Goal: Communication & Community: Answer question/provide support

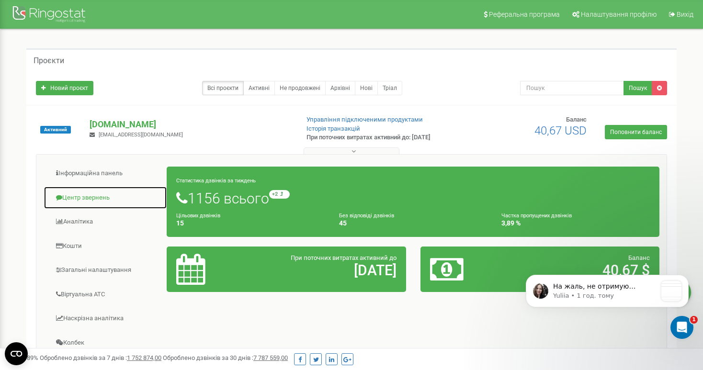
click at [78, 197] on link "Центр звернень" at bounding box center [106, 197] width 124 height 23
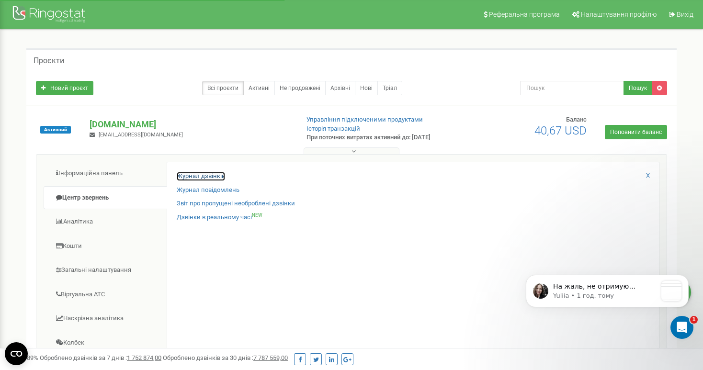
click at [199, 180] on link "Журнал дзвінків" at bounding box center [201, 176] width 48 height 9
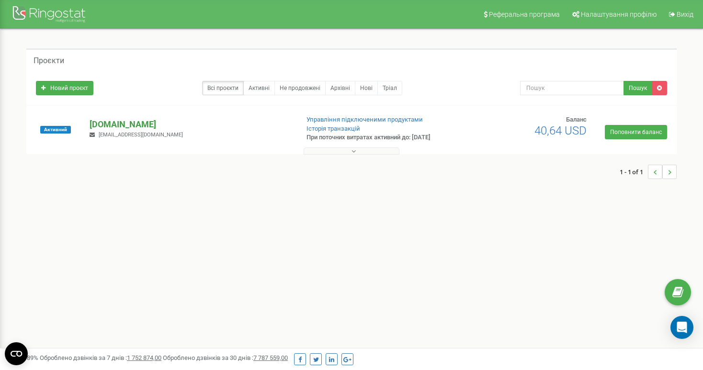
click at [118, 123] on p "[DOMAIN_NAME]" at bounding box center [190, 124] width 201 height 12
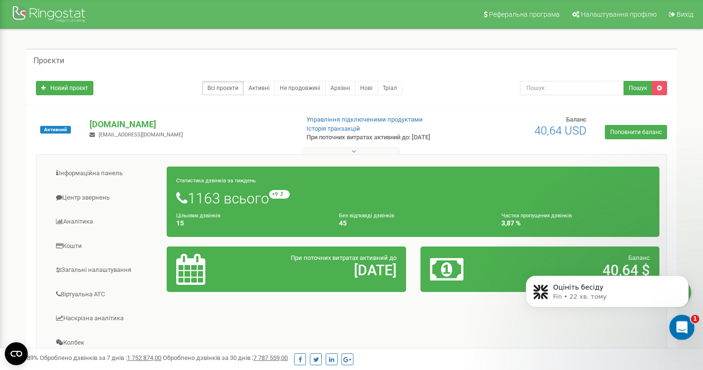
click at [688, 330] on div "Відкрити програму для спілкування Intercom" at bounding box center [681, 326] width 32 height 32
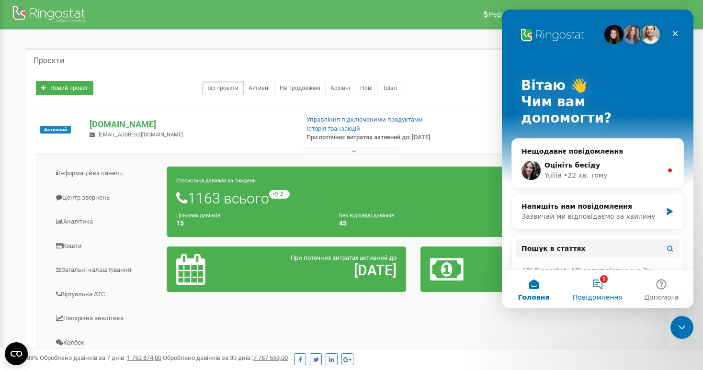
click at [597, 279] on button "1 Повідомлення" at bounding box center [598, 289] width 64 height 38
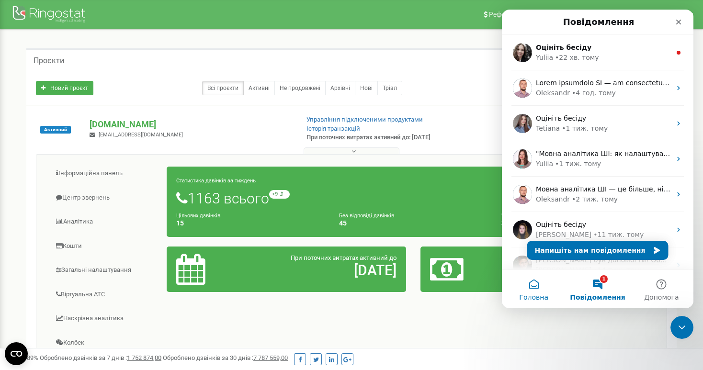
click at [544, 289] on button "Головна" at bounding box center [534, 289] width 64 height 38
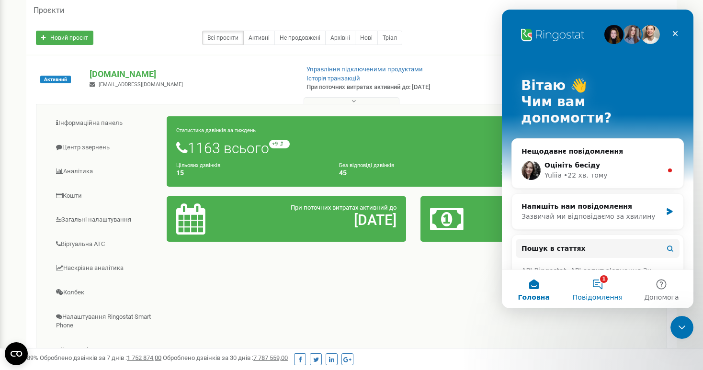
scroll to position [55, 0]
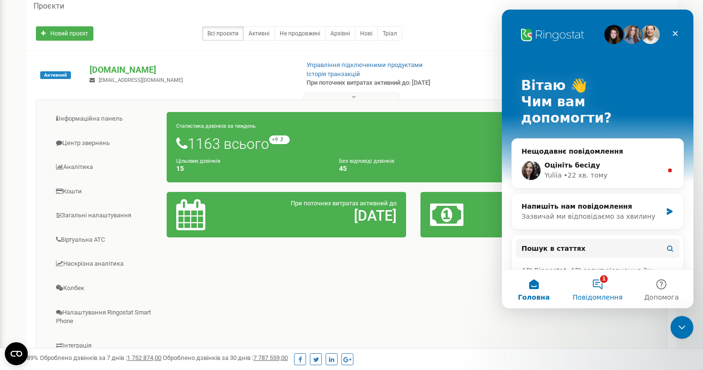
click at [616, 288] on button "1 Повідомлення" at bounding box center [598, 289] width 64 height 38
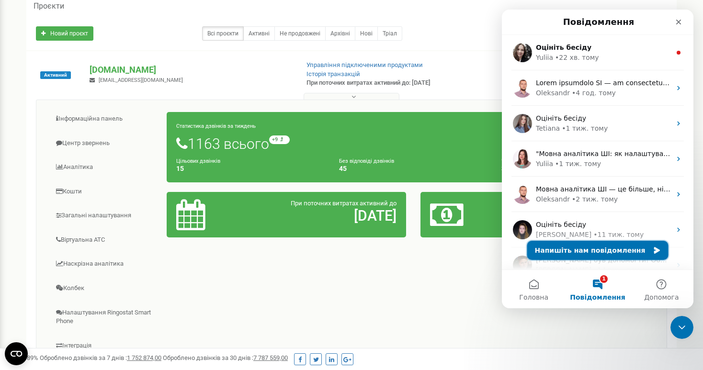
click at [612, 250] on button "Напишіть нам повідомлення" at bounding box center [597, 250] width 141 height 19
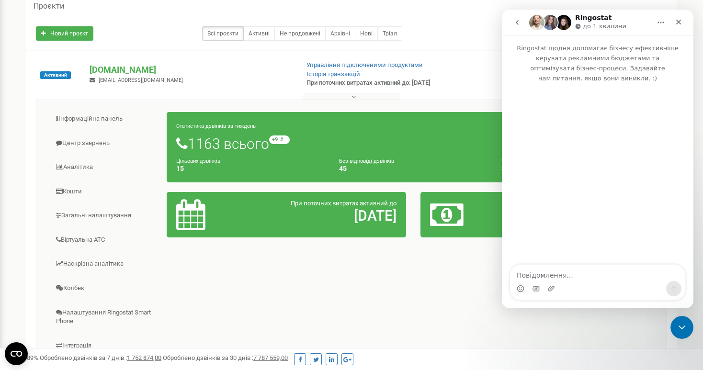
click at [585, 287] on div "Месенджер Intercom" at bounding box center [597, 288] width 175 height 15
click at [555, 263] on div "Месенджер Intercom" at bounding box center [598, 174] width 192 height 183
click at [556, 270] on textarea "Повідомлення..." at bounding box center [597, 273] width 175 height 16
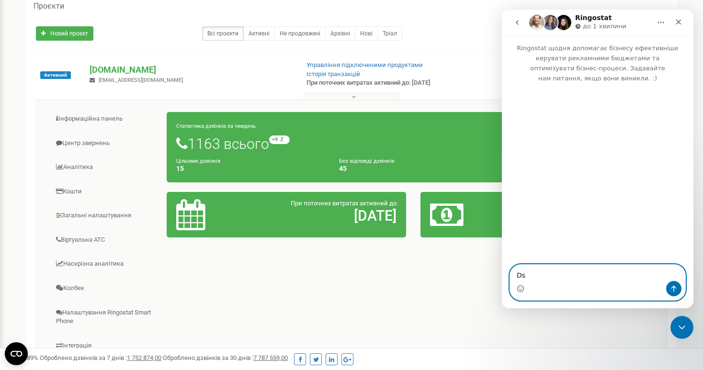
type textarea "D"
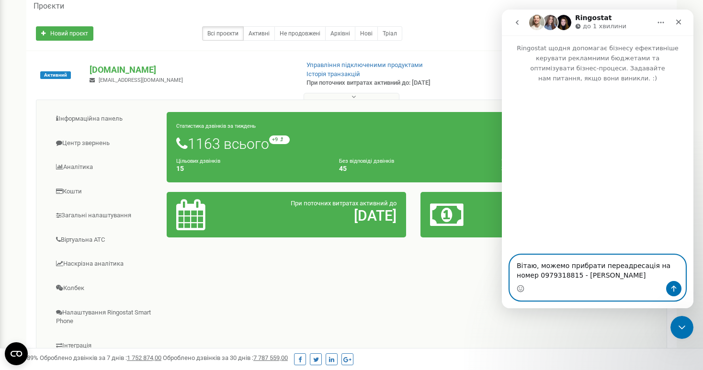
type textarea "Вітаю, можемо прибрати переадресація на номер 0979318815 - [PERSON_NAME]"
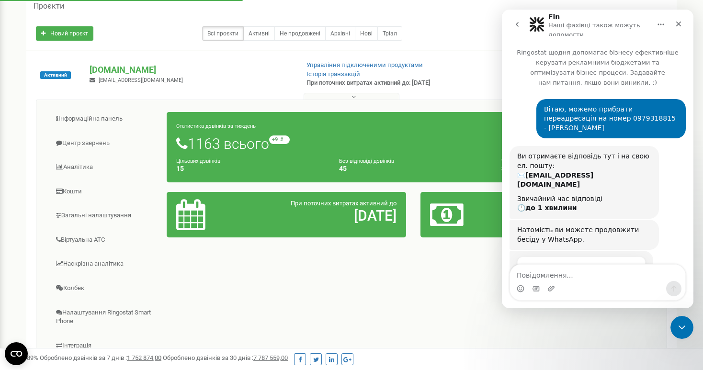
scroll to position [43, 0]
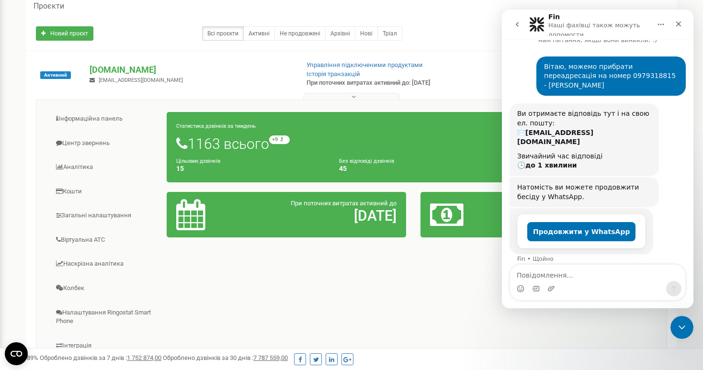
click at [517, 20] on button "go back" at bounding box center [517, 24] width 18 height 18
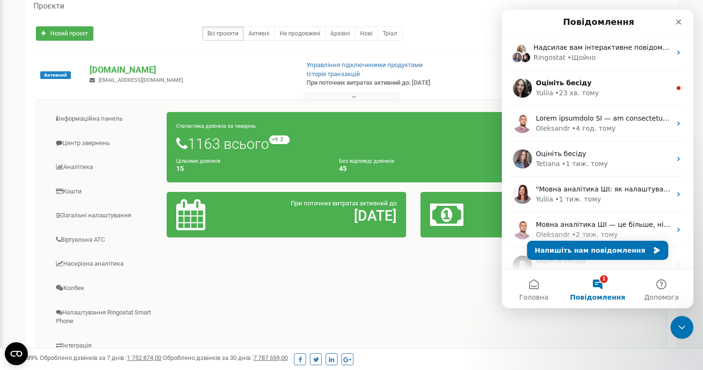
scroll to position [0, 0]
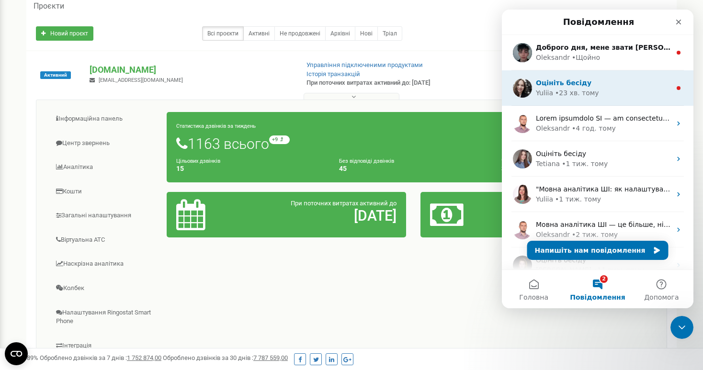
click at [543, 93] on div "Yuliia" at bounding box center [544, 93] width 17 height 10
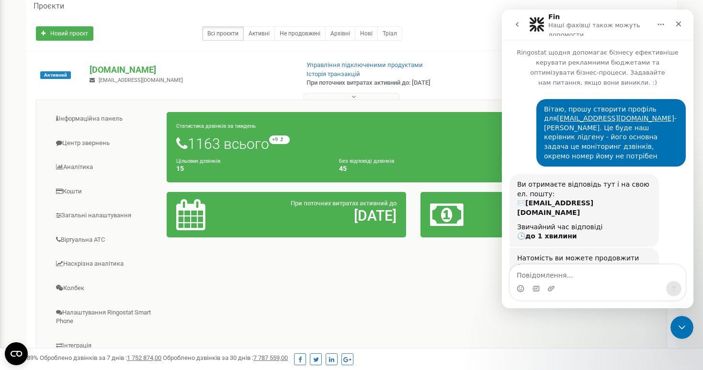
scroll to position [1, 0]
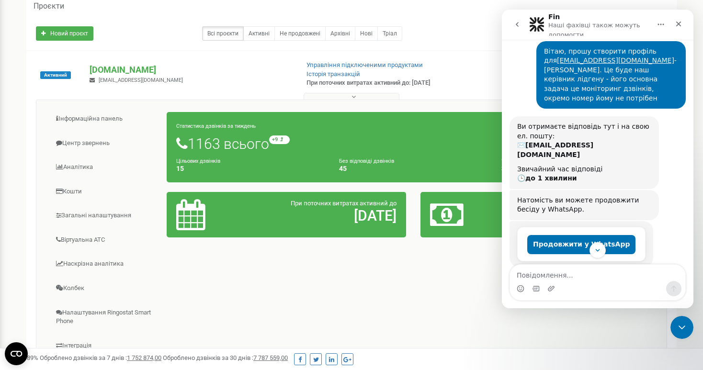
click at [519, 31] on button "go back" at bounding box center [517, 24] width 18 height 18
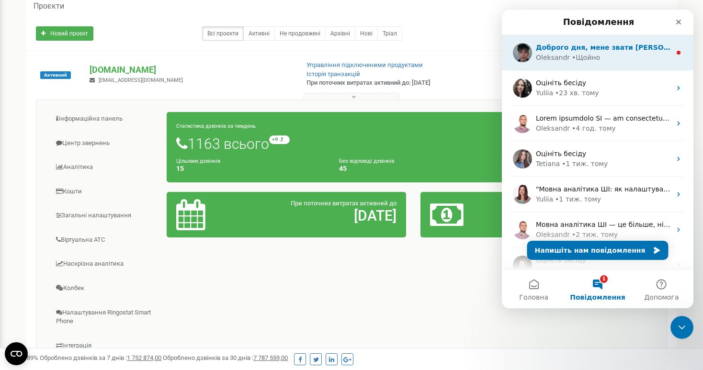
click at [574, 59] on div "• Щойно" at bounding box center [586, 58] width 28 height 10
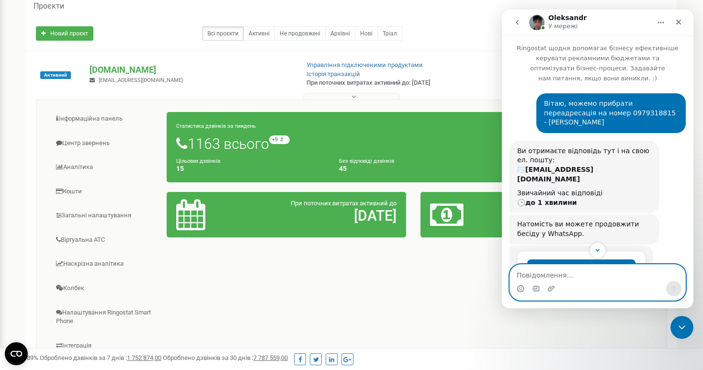
scroll to position [111, 0]
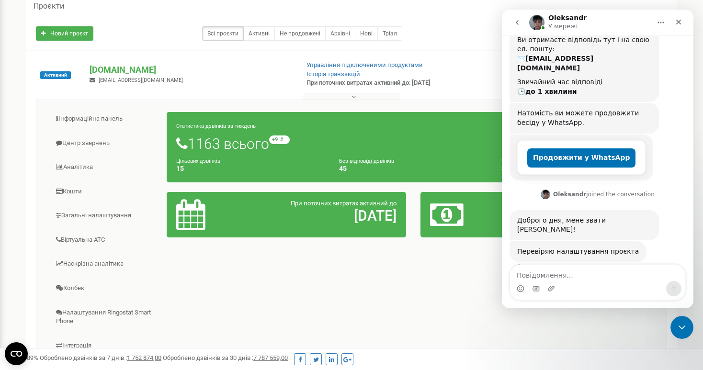
click at [512, 25] on button "go back" at bounding box center [517, 22] width 18 height 18
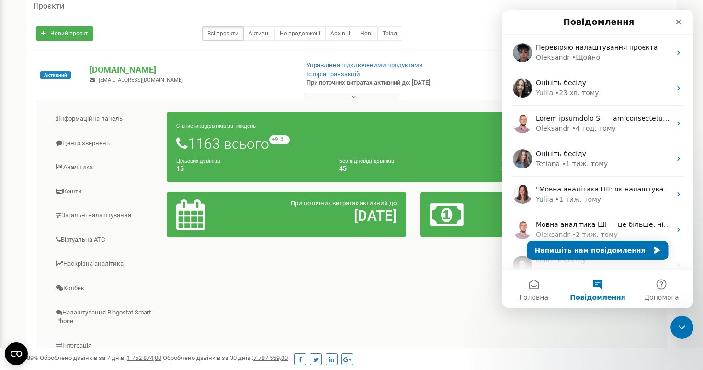
scroll to position [0, 0]
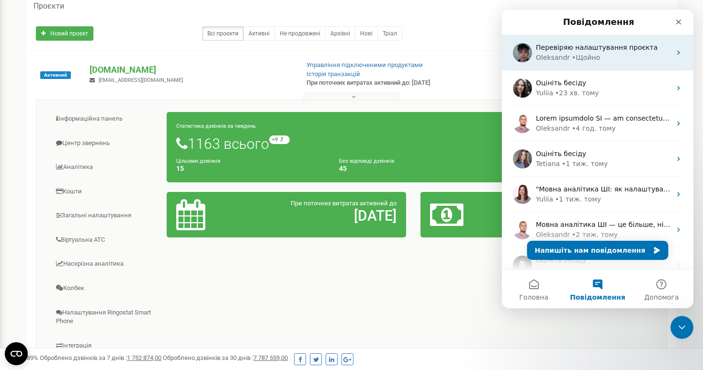
click at [547, 61] on div "Oleksandr" at bounding box center [553, 58] width 34 height 10
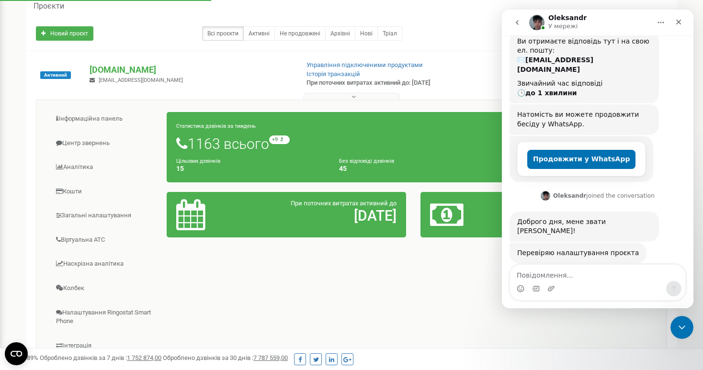
scroll to position [148, 0]
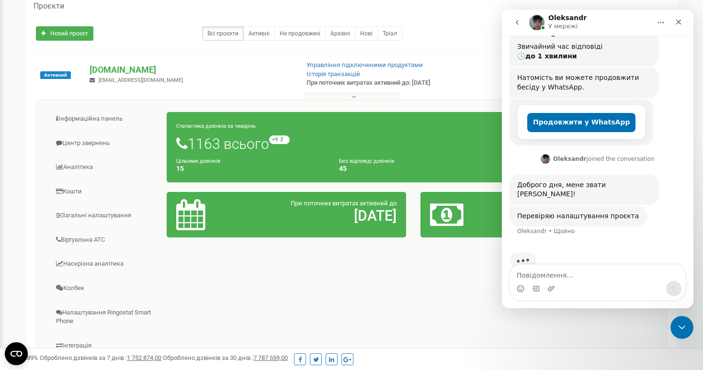
click at [523, 25] on button "go back" at bounding box center [517, 22] width 18 height 18
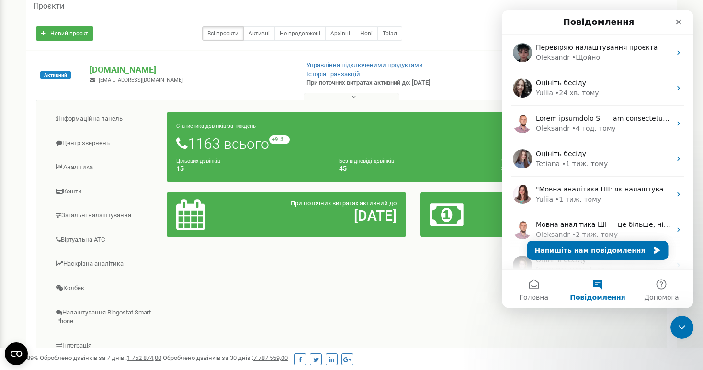
scroll to position [0, 0]
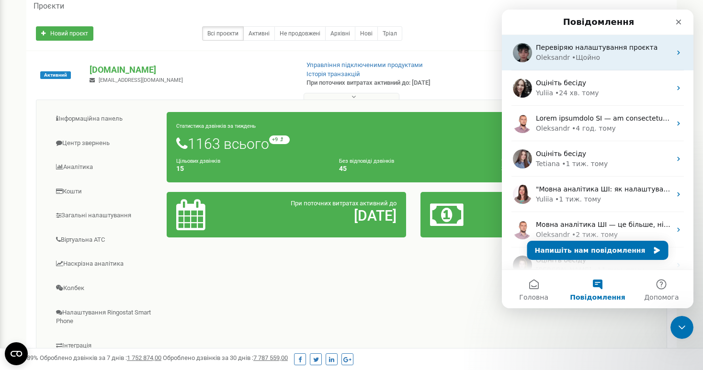
click at [573, 61] on div "• Щойно" at bounding box center [586, 58] width 28 height 10
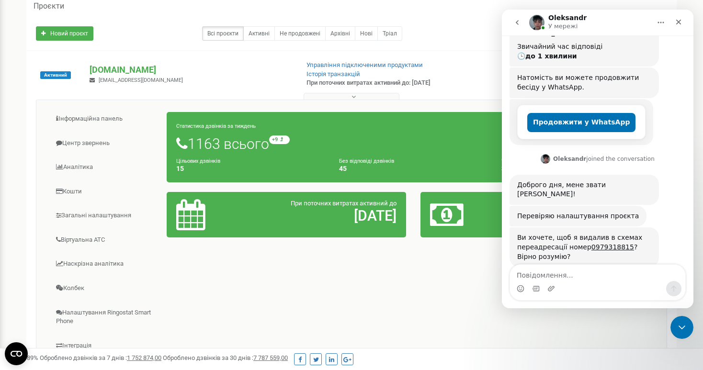
scroll to position [152, 0]
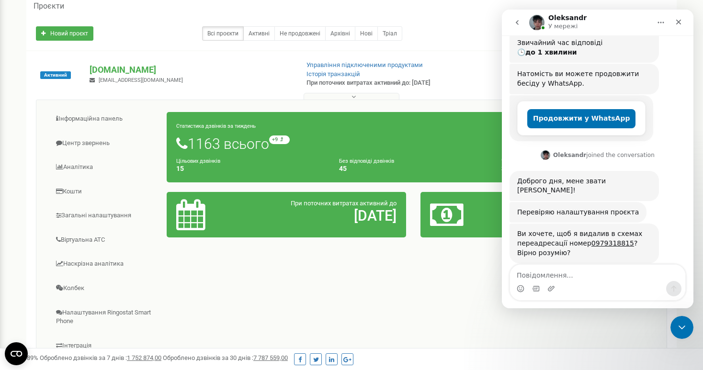
click at [580, 287] on div "Месенджер Intercom" at bounding box center [597, 288] width 175 height 15
click at [560, 275] on textarea "Повідомлення..." at bounding box center [597, 273] width 175 height 16
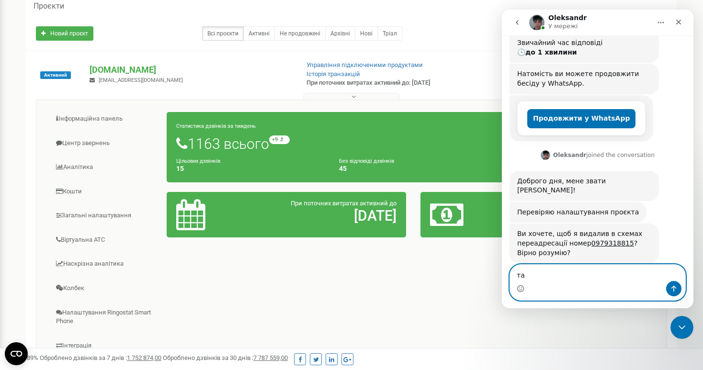
type textarea "так"
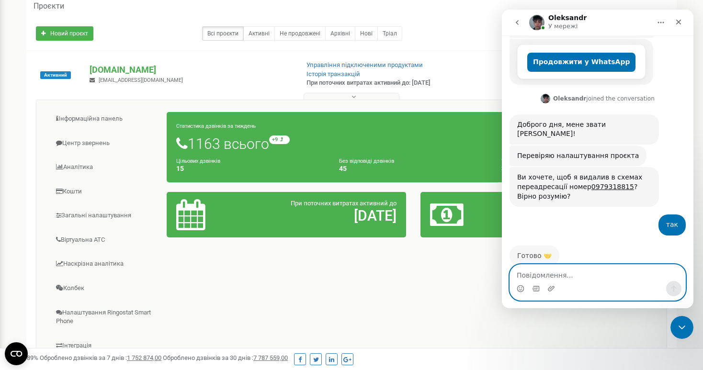
scroll to position [209, 0]
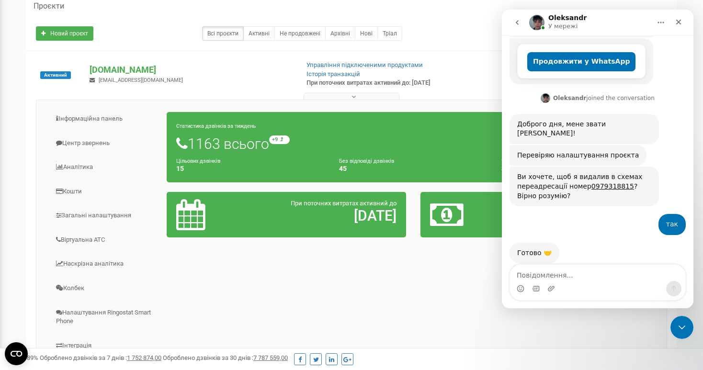
click at [514, 25] on icon "go back" at bounding box center [518, 23] width 8 height 8
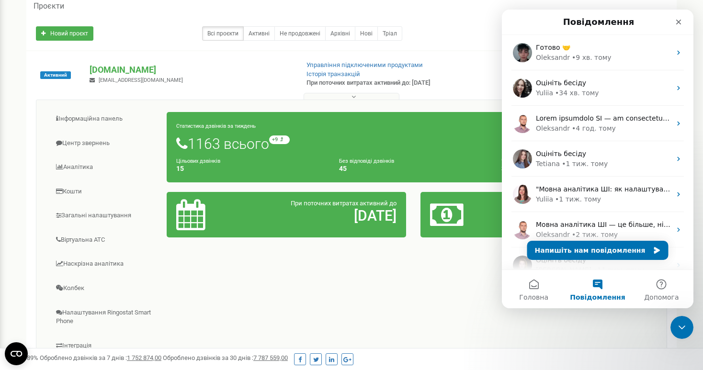
click at [467, 37] on div "Всі проєкти Активні Не продовжені Архівні [GEOGRAPHIC_DATA]" at bounding box center [271, 33] width 470 height 14
